Goal: Task Accomplishment & Management: Complete application form

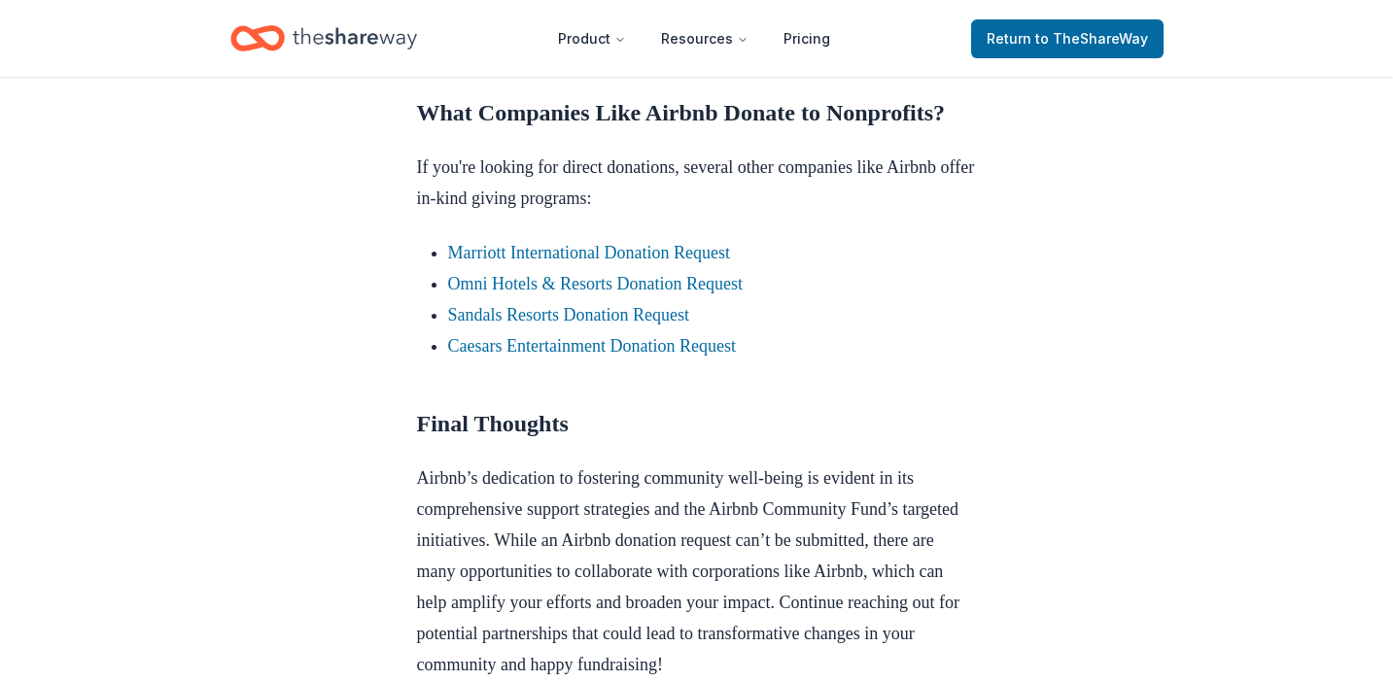
scroll to position [1750, 0]
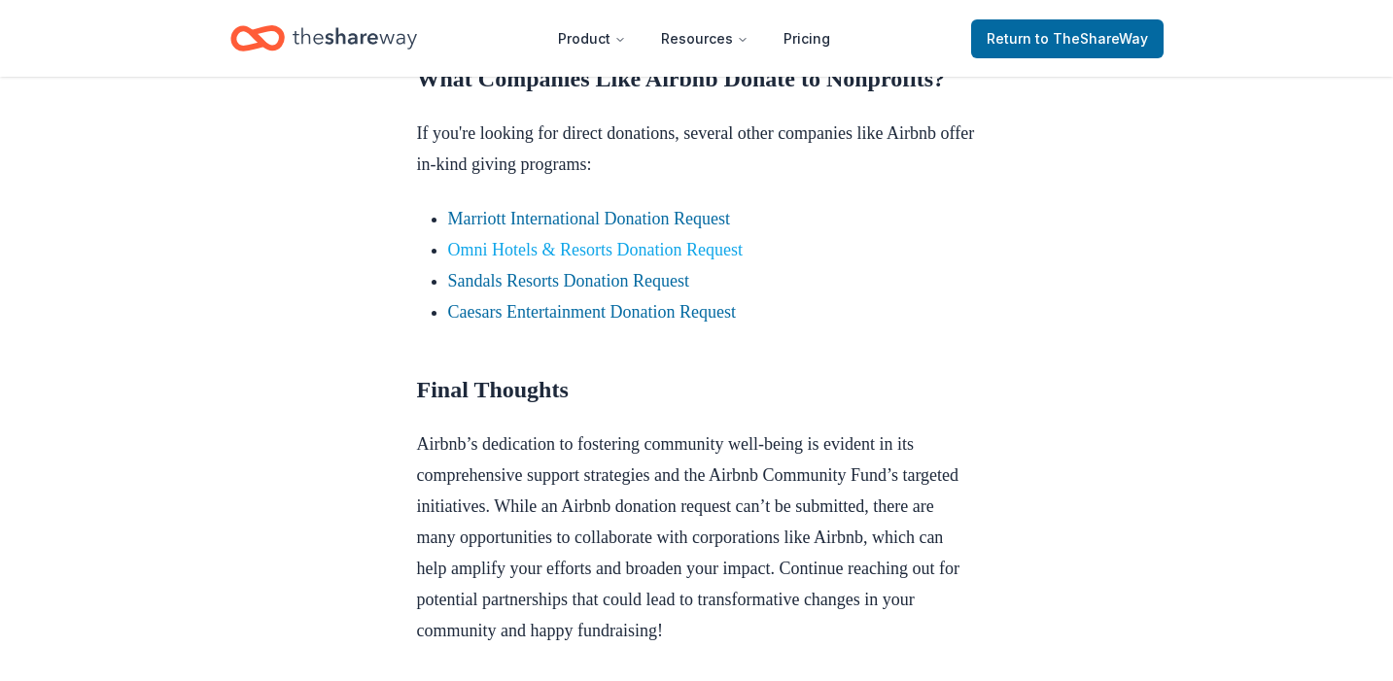
click at [647, 260] on link "Omni Hotels & Resorts Donation Request" at bounding box center [595, 249] width 295 height 19
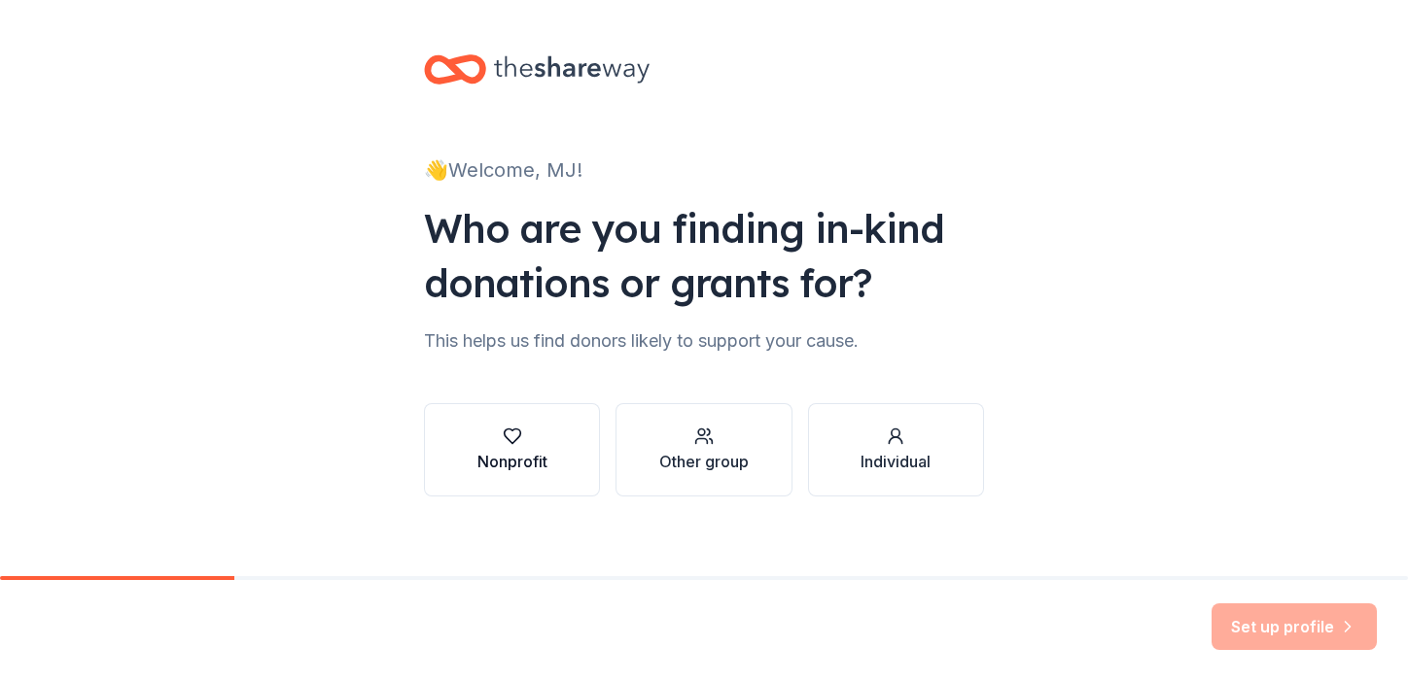
click at [486, 456] on div "Nonprofit" at bounding box center [512, 461] width 70 height 23
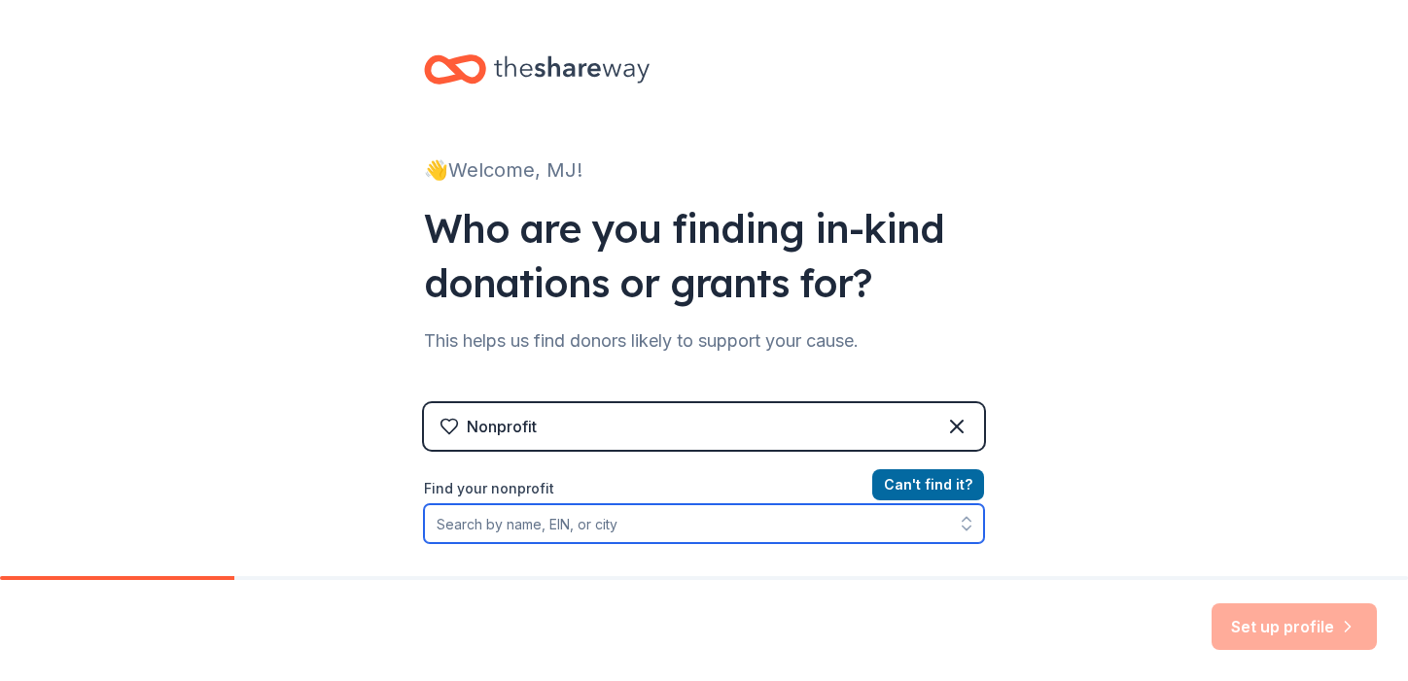
click at [560, 526] on input "Find your nonprofit" at bounding box center [704, 524] width 560 height 39
type input "[MEDICAL_DATA] [GEOGRAPHIC_DATA]"
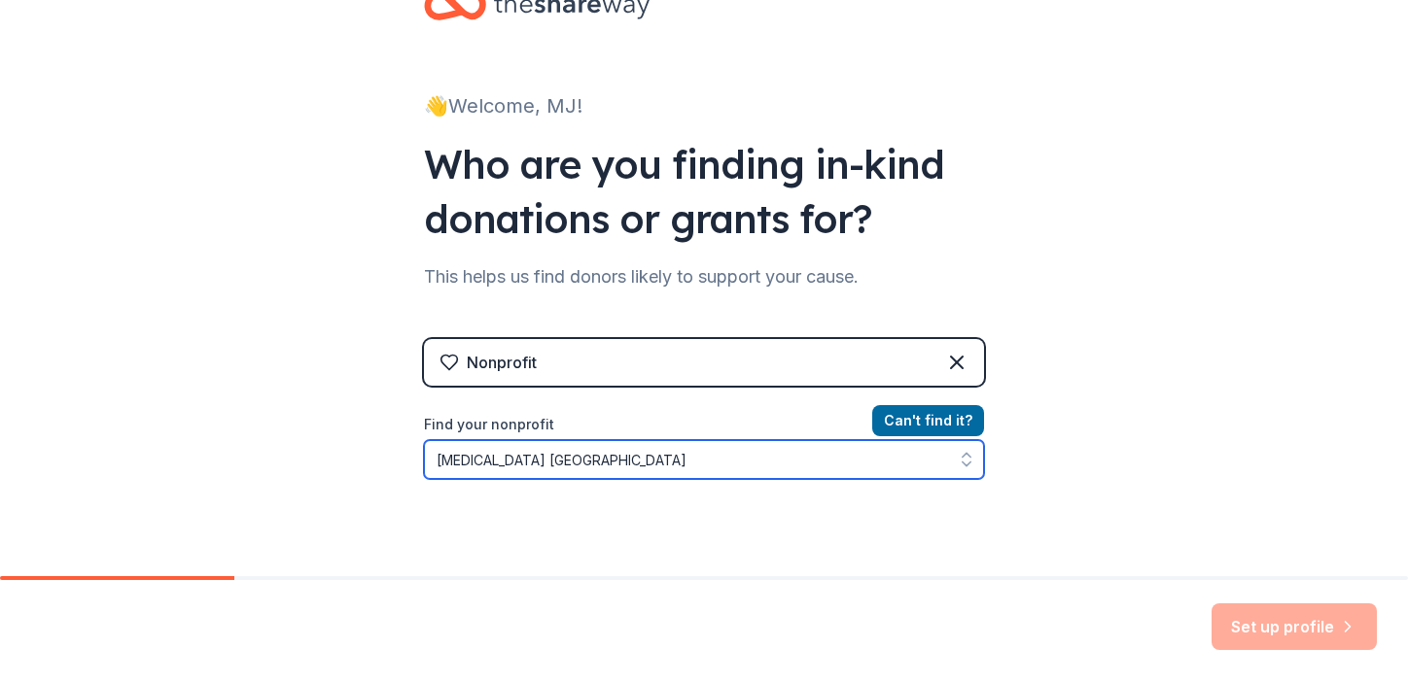
drag, startPoint x: 660, startPoint y: 470, endPoint x: 174, endPoint y: 470, distance: 486.0
click at [230, 470] on div "👋 Welcome, MJ! Who are you finding in-kind donations or grants for? This helps …" at bounding box center [704, 351] width 1408 height 831
